Goal: Navigation & Orientation: Find specific page/section

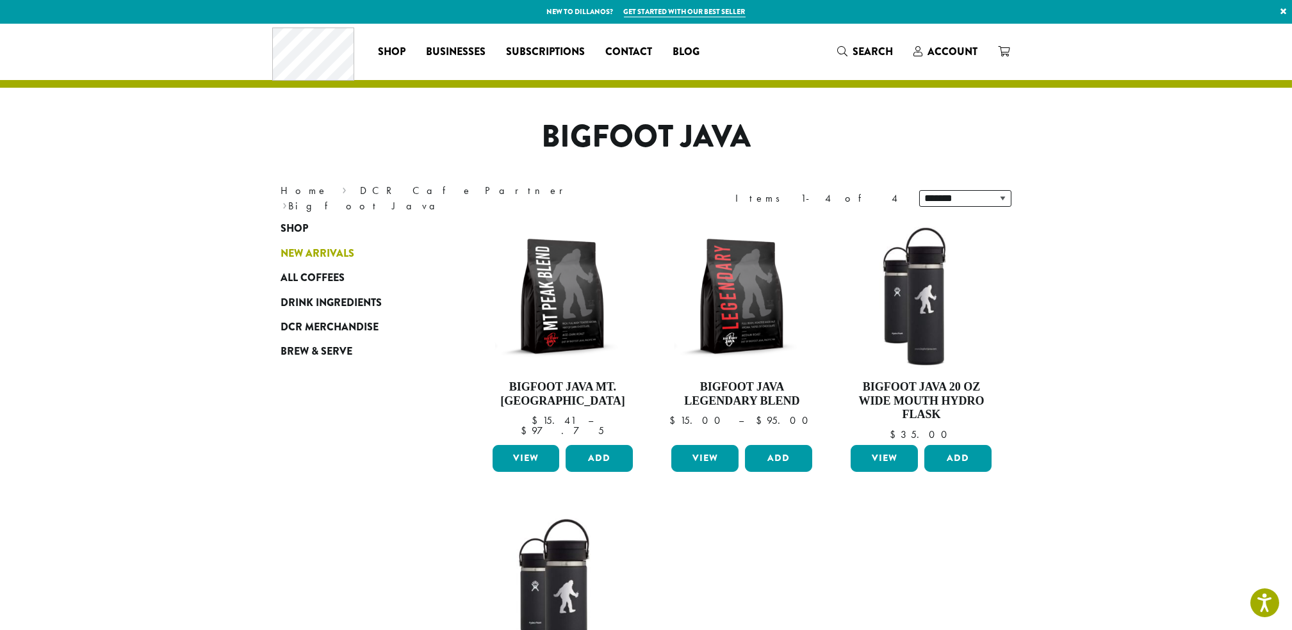
click at [345, 248] on span "New Arrivals" at bounding box center [318, 254] width 74 height 16
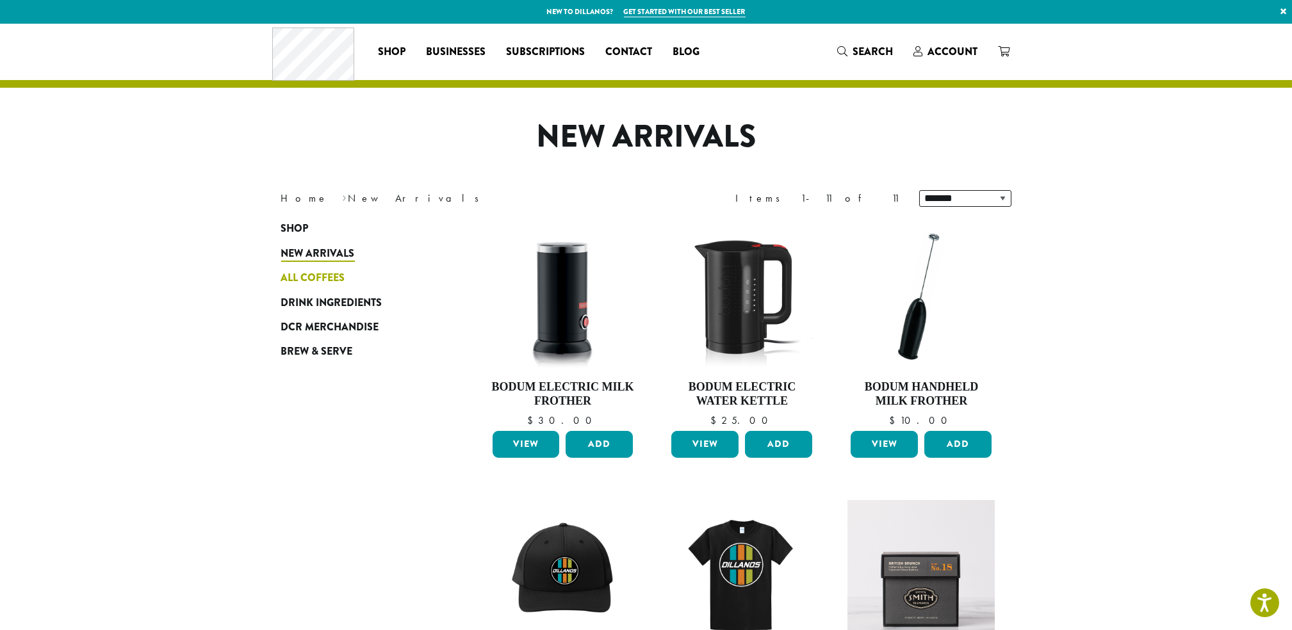
click at [329, 273] on span "All Coffees" at bounding box center [313, 278] width 64 height 16
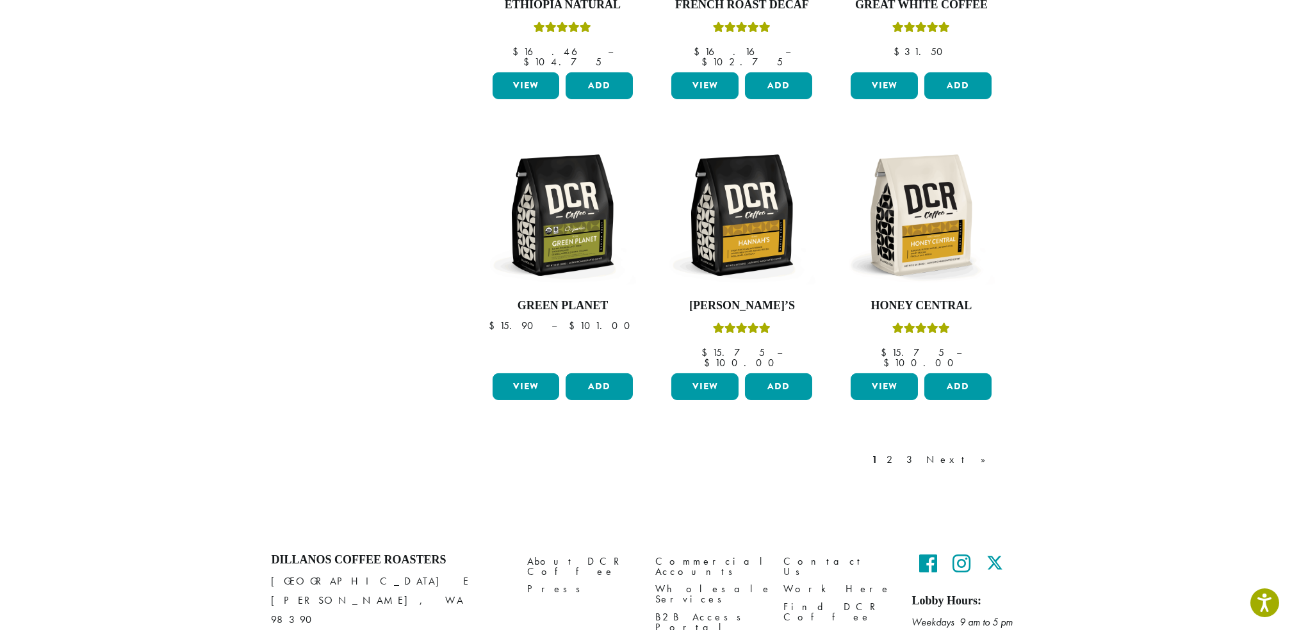
scroll to position [1006, 0]
